Goal: Task Accomplishment & Management: Manage account settings

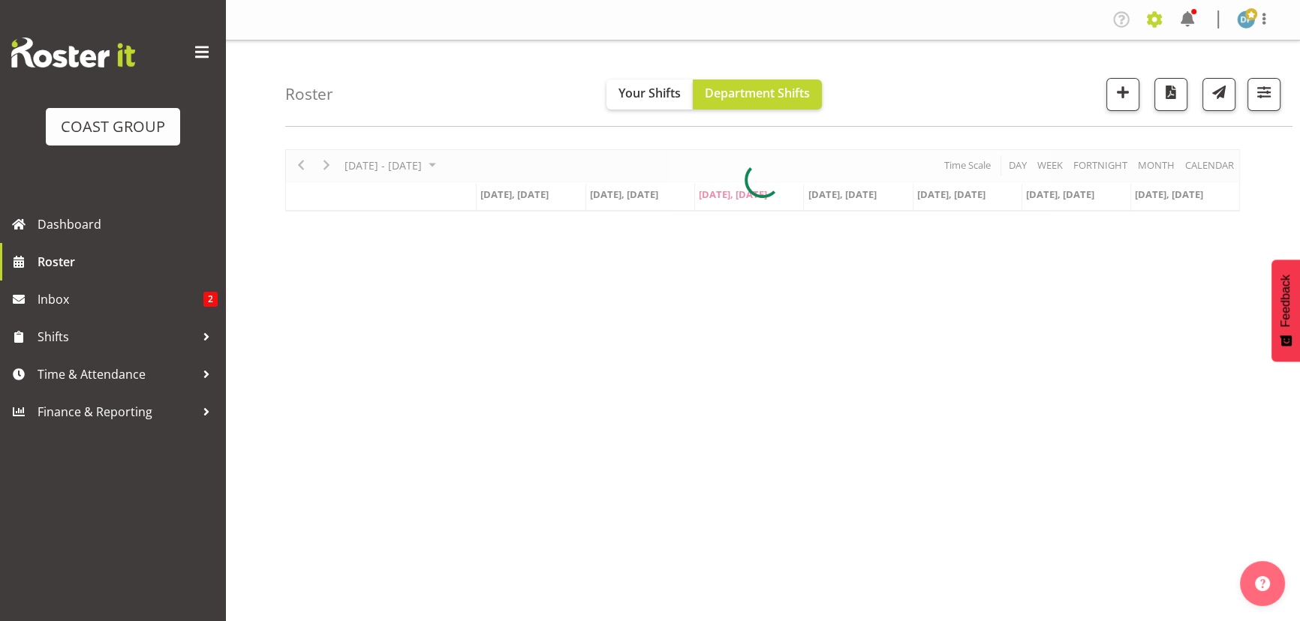
click at [1153, 20] on span at bounding box center [1154, 20] width 24 height 24
click at [1049, 78] on link "Jobs" at bounding box center [1094, 81] width 144 height 27
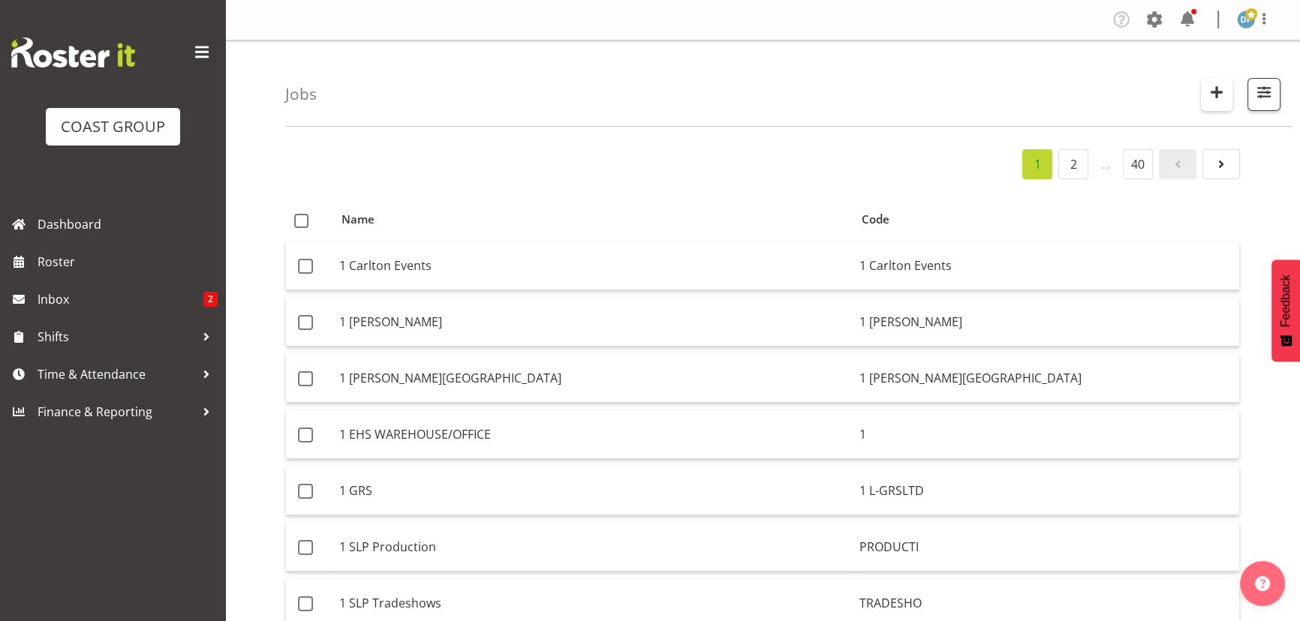
click at [1218, 95] on span "button" at bounding box center [1217, 93] width 20 height 20
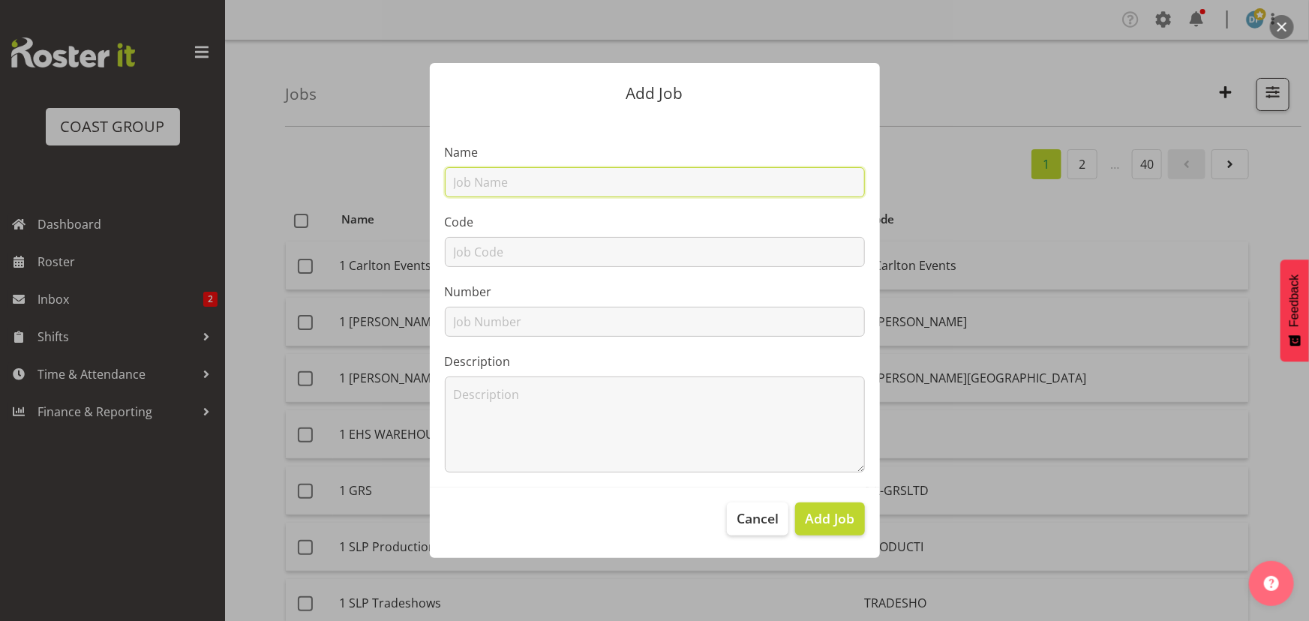
click at [569, 181] on input "text" at bounding box center [655, 182] width 420 height 30
click at [690, 181] on input "22511012 - Information Leadership @ ALGOM" at bounding box center [655, 182] width 420 height 30
type input "22511012 - Information Leadership @ ALGIM"
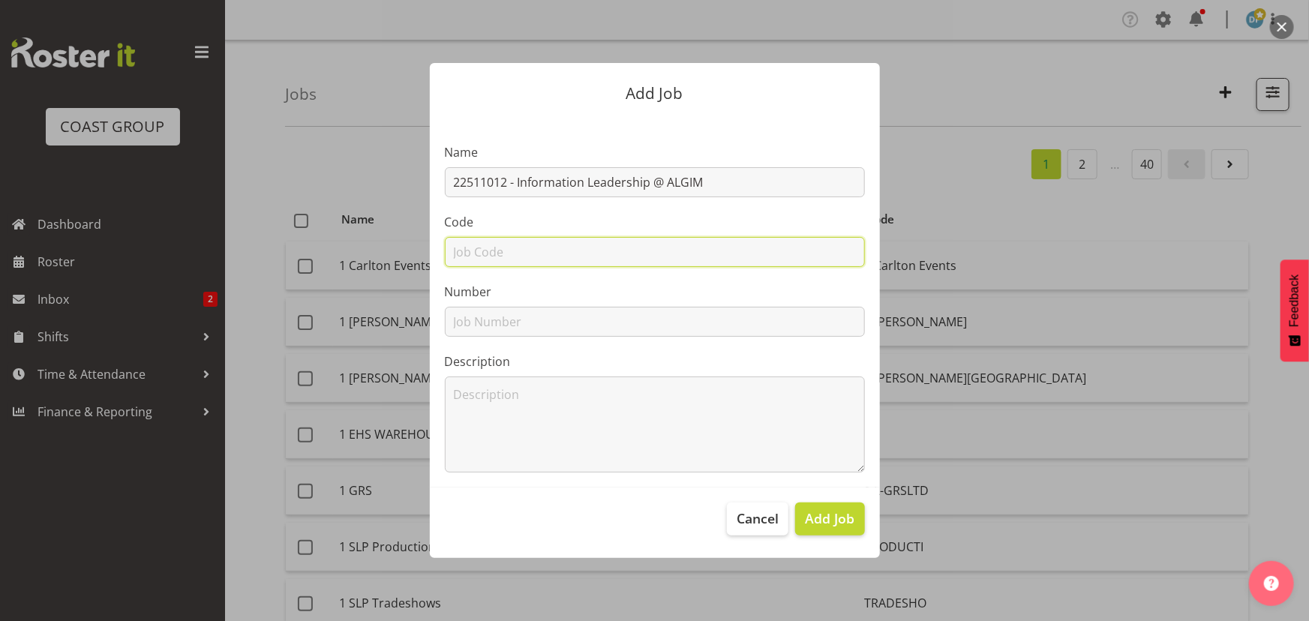
click at [644, 249] on input "text" at bounding box center [655, 252] width 420 height 30
type input "22511012"
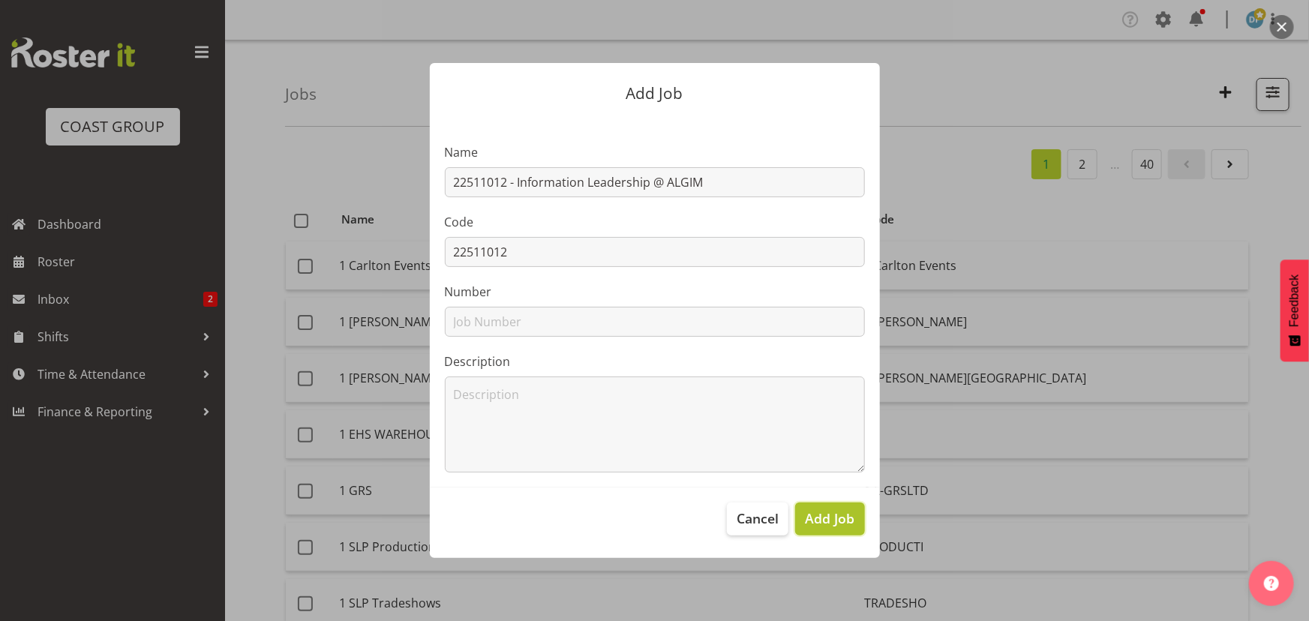
click at [838, 513] on span "Add Job" at bounding box center [830, 519] width 50 height 20
